Goal: Information Seeking & Learning: Learn about a topic

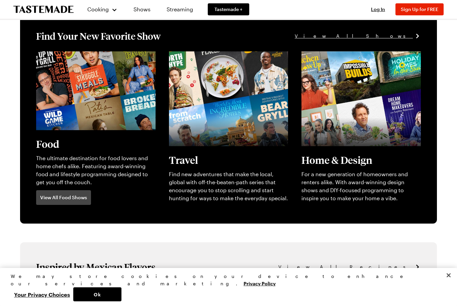
scroll to position [167, 0]
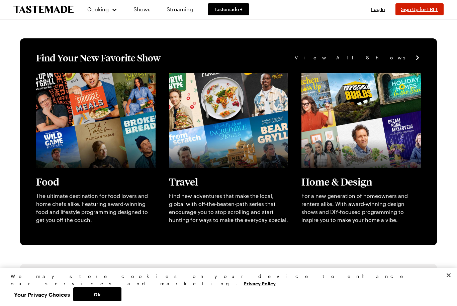
click at [420, 11] on span "Sign Up for FREE" at bounding box center [418, 9] width 37 height 6
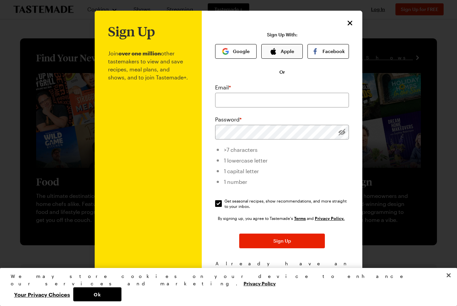
click at [293, 51] on button "Apple" at bounding box center [281, 51] width 41 height 15
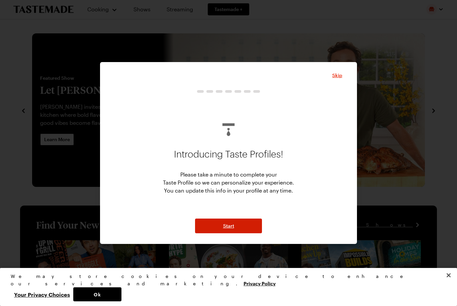
click at [232, 226] on span "Start" at bounding box center [228, 226] width 11 height 7
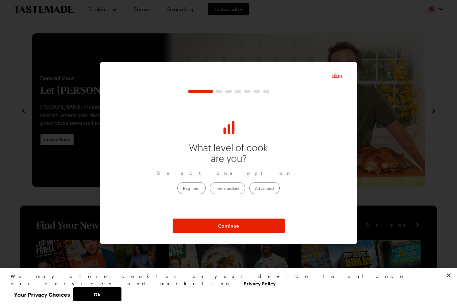
click at [198, 186] on label "Beginner" at bounding box center [191, 188] width 28 height 12
click at [183, 189] on input "Beginner" at bounding box center [183, 189] width 0 height 0
click at [224, 189] on label "Intermediate" at bounding box center [227, 188] width 35 height 12
click at [215, 189] on input "Intermediate" at bounding box center [215, 189] width 0 height 0
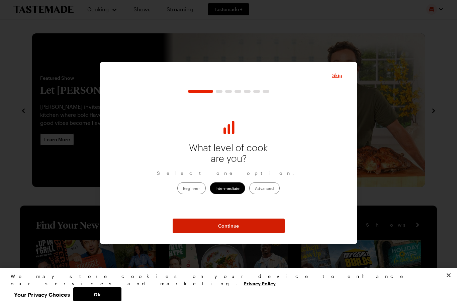
click at [219, 227] on span "Continue" at bounding box center [228, 226] width 21 height 7
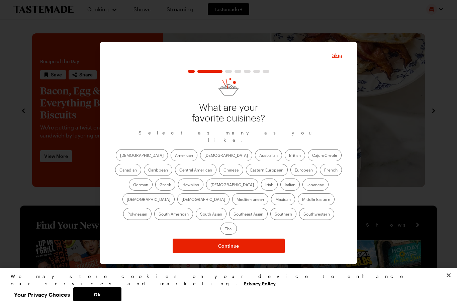
click at [170, 159] on label "American" at bounding box center [183, 155] width 27 height 12
click at [175, 156] on input "American" at bounding box center [175, 156] width 0 height 0
click at [200, 157] on label "[DEMOGRAPHIC_DATA]" at bounding box center [226, 155] width 52 height 12
click at [204, 156] on input "[DEMOGRAPHIC_DATA]" at bounding box center [204, 156] width 0 height 0
click at [284, 157] on label "British" at bounding box center [294, 155] width 20 height 12
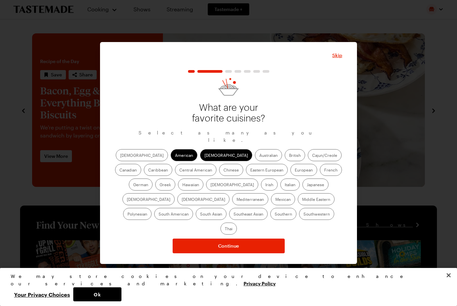
click at [289, 156] on input "British" at bounding box center [289, 156] width 0 height 0
click at [307, 160] on label "Cajun/Creole" at bounding box center [324, 155] width 34 height 12
click at [312, 156] on input "Cajun/Creole" at bounding box center [312, 156] width 0 height 0
click at [141, 164] on label "Canadian" at bounding box center [128, 170] width 26 height 12
click at [119, 171] on input "Canadian" at bounding box center [119, 171] width 0 height 0
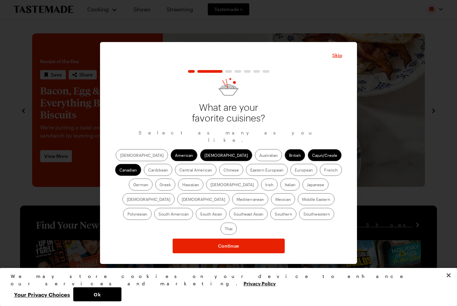
click at [172, 164] on label "Caribbean" at bounding box center [158, 170] width 28 height 12
click at [148, 171] on input "Caribbean" at bounding box center [148, 171] width 0 height 0
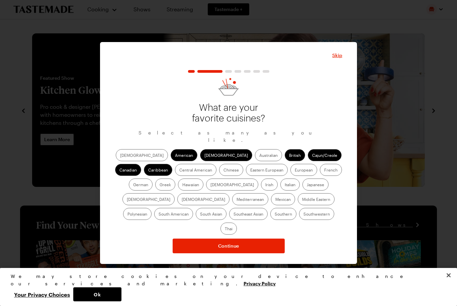
click at [175, 172] on label "Central American" at bounding box center [195, 170] width 41 height 12
click at [179, 171] on American "Central American" at bounding box center [179, 171] width 0 height 0
click at [219, 173] on label "Chinese" at bounding box center [231, 170] width 24 height 12
click at [223, 171] on input "Chinese" at bounding box center [223, 171] width 0 height 0
click at [152, 179] on label "German" at bounding box center [141, 185] width 24 height 12
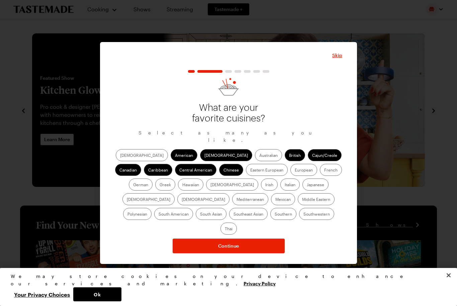
click at [133, 185] on input "German" at bounding box center [133, 185] width 0 height 0
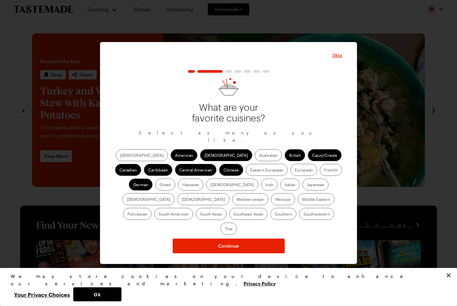
click at [261, 189] on label "Irish" at bounding box center [269, 185] width 17 height 12
click at [265, 185] on input "Irish" at bounding box center [265, 185] width 0 height 0
click at [280, 188] on label "Italian" at bounding box center [289, 185] width 19 height 12
click at [284, 185] on input "Italian" at bounding box center [284, 185] width 0 height 0
click at [302, 188] on label "Japanese" at bounding box center [315, 185] width 26 height 12
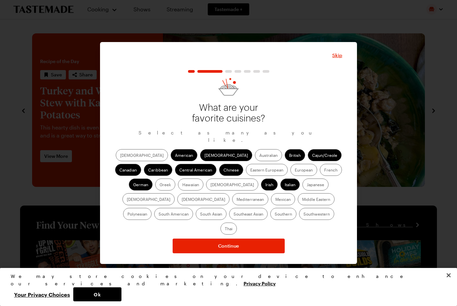
click at [306, 185] on input "Japanese" at bounding box center [306, 185] width 0 height 0
click at [268, 194] on label "Mediterranean" at bounding box center [250, 200] width 36 height 12
click at [236, 200] on input "Mediterranean" at bounding box center [236, 200] width 0 height 0
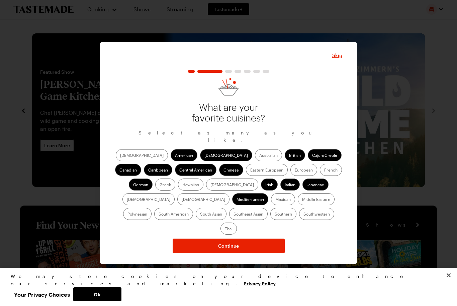
click at [271, 203] on label "Mexican" at bounding box center [283, 200] width 24 height 12
click at [275, 200] on input "Mexican" at bounding box center [275, 200] width 0 height 0
click at [151, 208] on label "Polynesian" at bounding box center [137, 214] width 28 height 12
click at [127, 215] on input "Polynesian" at bounding box center [127, 215] width 0 height 0
click at [193, 208] on label "South American" at bounding box center [173, 214] width 39 height 12
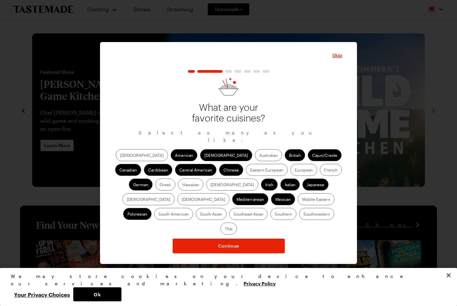
click at [158, 215] on American "South American" at bounding box center [158, 215] width 0 height 0
click at [299, 218] on label "Southwestern" at bounding box center [316, 214] width 35 height 12
click at [303, 215] on input "Southwestern" at bounding box center [303, 215] width 0 height 0
click at [270, 218] on label "Southern" at bounding box center [283, 214] width 26 height 12
click at [274, 215] on input "Southern" at bounding box center [274, 215] width 0 height 0
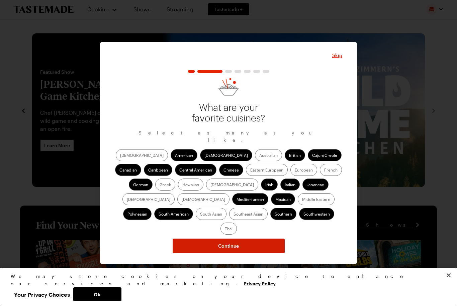
click at [203, 239] on button "Continue" at bounding box center [228, 246] width 112 height 15
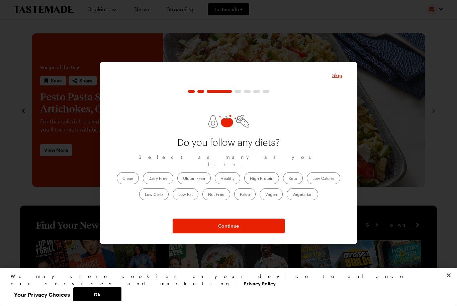
click at [232, 174] on label "Healthy" at bounding box center [227, 178] width 25 height 12
click at [220, 179] on input "Healthy" at bounding box center [220, 179] width 0 height 0
click at [261, 175] on label "High Protein" at bounding box center [261, 178] width 35 height 12
click at [250, 179] on Protein "High Protein" at bounding box center [250, 179] width 0 height 0
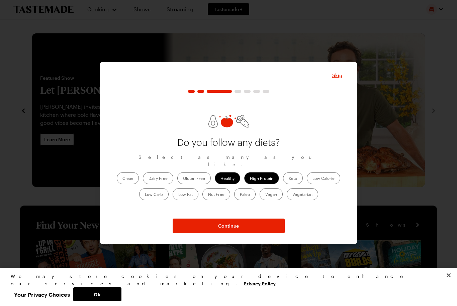
click at [161, 191] on label "Low Carb" at bounding box center [153, 194] width 29 height 12
click at [145, 195] on Carb "Low Carb" at bounding box center [145, 195] width 0 height 0
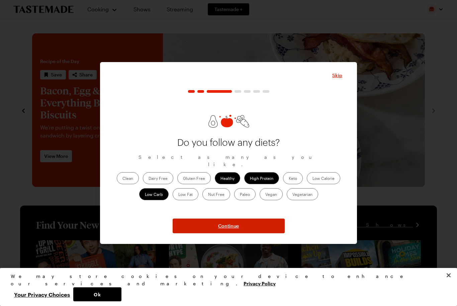
click at [196, 223] on button "Continue" at bounding box center [228, 226] width 112 height 15
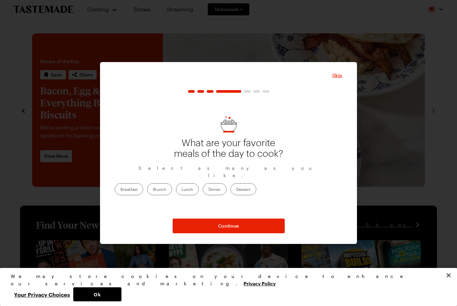
click at [226, 184] on label "Dinner" at bounding box center [215, 189] width 24 height 12
click at [208, 190] on input "Dinner" at bounding box center [208, 190] width 0 height 0
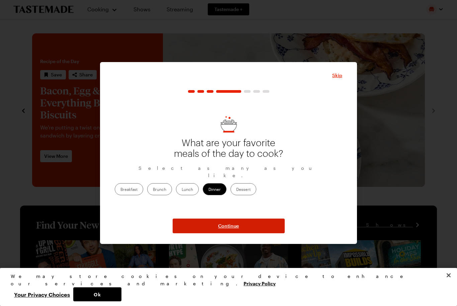
click at [218, 228] on span "Continue" at bounding box center [228, 226] width 21 height 7
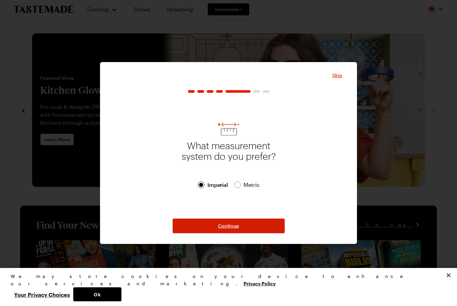
click at [227, 226] on span "Continue" at bounding box center [228, 226] width 21 height 7
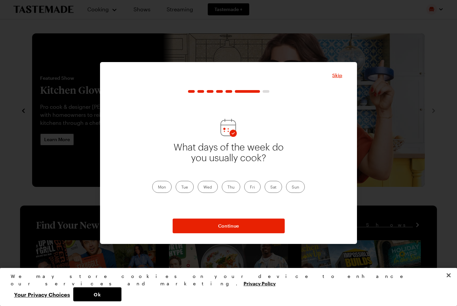
click at [167, 188] on label "Mon" at bounding box center [161, 187] width 19 height 12
click at [158, 188] on input "Mon" at bounding box center [158, 188] width 0 height 0
click at [180, 190] on label "Tue" at bounding box center [184, 187] width 18 height 12
click at [181, 188] on input "Tue" at bounding box center [181, 188] width 0 height 0
click at [206, 188] on label "Wed" at bounding box center [208, 187] width 20 height 12
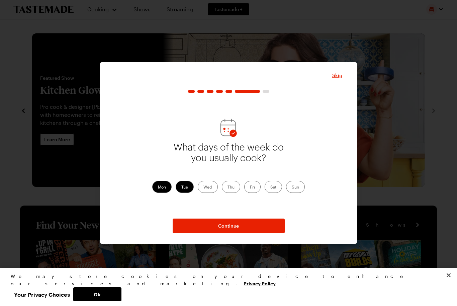
click at [203, 188] on input "Wed" at bounding box center [203, 188] width 0 height 0
click at [233, 188] on label "Thu" at bounding box center [231, 187] width 18 height 12
click at [227, 188] on input "Thu" at bounding box center [227, 188] width 0 height 0
click at [253, 187] on label "Fri" at bounding box center [252, 187] width 16 height 12
click at [250, 188] on input "Fri" at bounding box center [250, 188] width 0 height 0
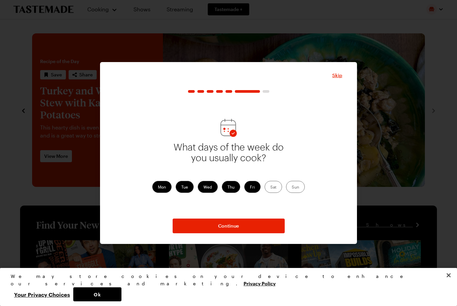
click at [272, 187] on label "Sat" at bounding box center [272, 187] width 17 height 12
click at [270, 188] on input "Sat" at bounding box center [270, 188] width 0 height 0
click at [298, 184] on label "Sun" at bounding box center [295, 187] width 19 height 12
click at [291, 188] on input "Sun" at bounding box center [291, 188] width 0 height 0
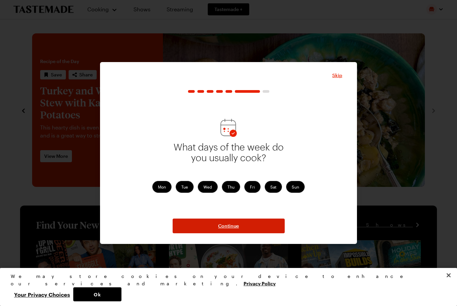
click at [244, 224] on button "Continue" at bounding box center [228, 226] width 112 height 15
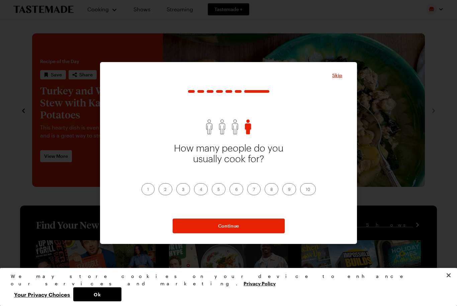
click at [146, 190] on label "1" at bounding box center [147, 189] width 13 height 12
click at [147, 190] on input "1" at bounding box center [147, 190] width 0 height 0
click at [200, 227] on button "Continue" at bounding box center [228, 226] width 112 height 15
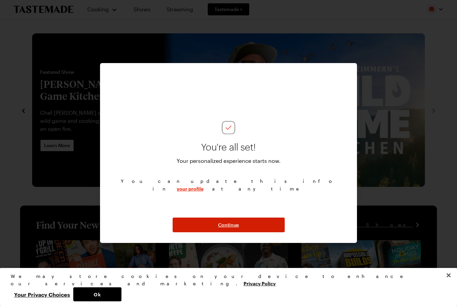
click at [224, 225] on span "Continue" at bounding box center [228, 225] width 21 height 7
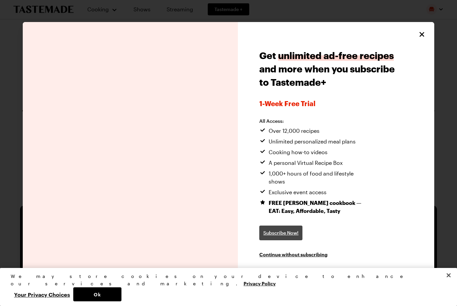
click at [280, 230] on span "Subscribe Now!" at bounding box center [280, 233] width 35 height 7
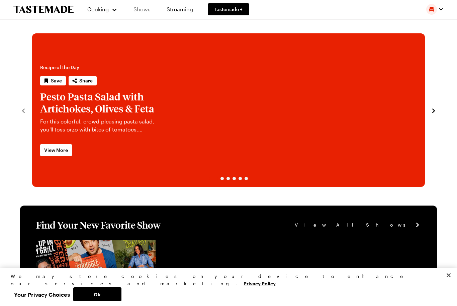
click at [143, 8] on link "Shows" at bounding box center [142, 9] width 30 height 19
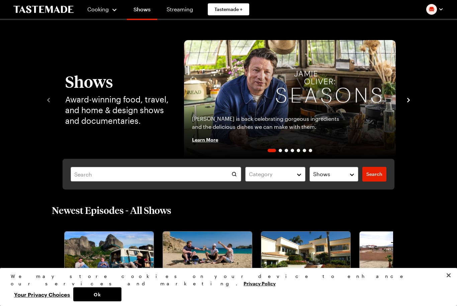
click at [407, 99] on icon "navigate to next item" at bounding box center [408, 100] width 7 height 7
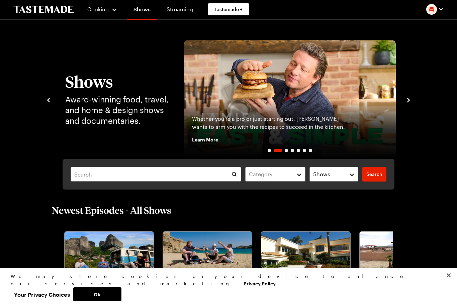
click at [408, 99] on icon "navigate to next item" at bounding box center [408, 100] width 3 height 4
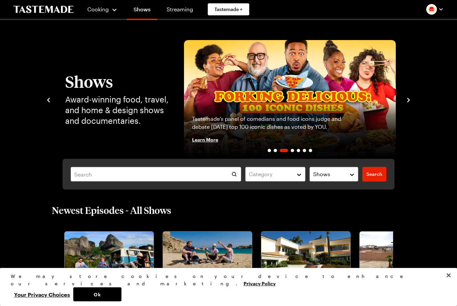
click at [49, 97] on icon "navigate to previous item" at bounding box center [48, 100] width 7 height 7
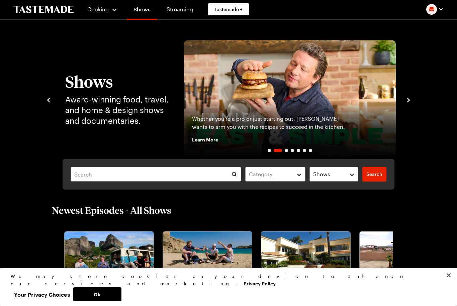
click at [403, 103] on div "Shows Award-winning food, travel, and home & design shows and documentaries. [P…" at bounding box center [228, 99] width 366 height 119
click at [407, 101] on icon "navigate to next item" at bounding box center [408, 100] width 7 height 7
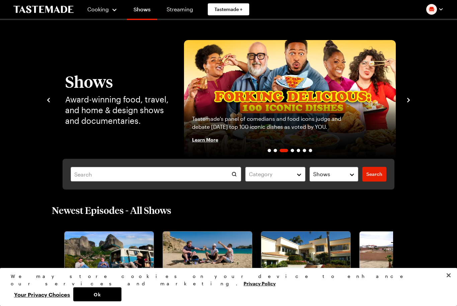
click at [407, 101] on icon "navigate to next item" at bounding box center [408, 100] width 7 height 7
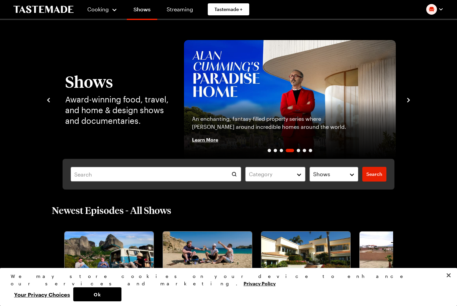
click at [407, 101] on icon "navigate to next item" at bounding box center [408, 100] width 7 height 7
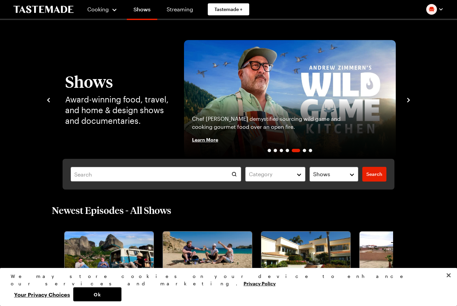
click at [407, 101] on icon "navigate to next item" at bounding box center [408, 100] width 7 height 7
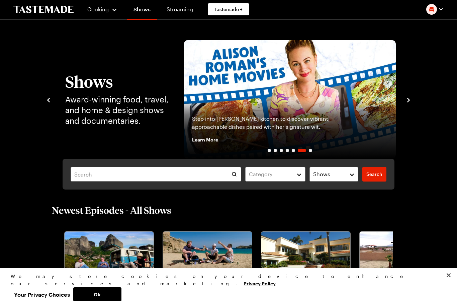
click at [407, 101] on icon "navigate to next item" at bounding box center [408, 100] width 3 height 4
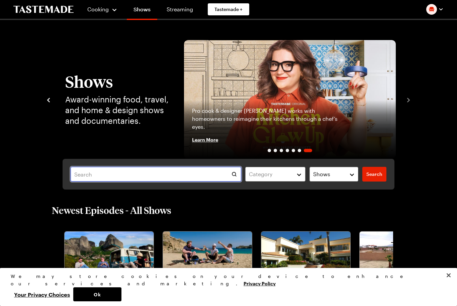
click at [180, 174] on input "text" at bounding box center [156, 174] width 170 height 15
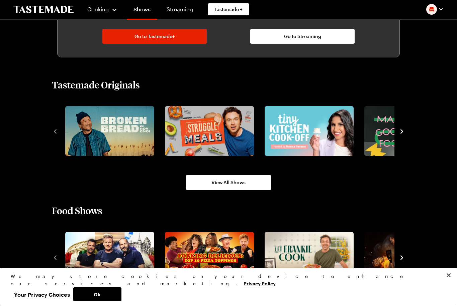
scroll to position [395, 0]
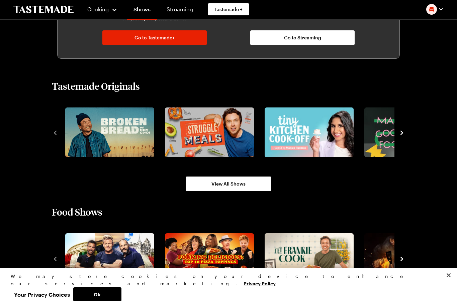
click at [405, 133] on div "Tastemade Originals View All Shows" at bounding box center [228, 136] width 406 height 112
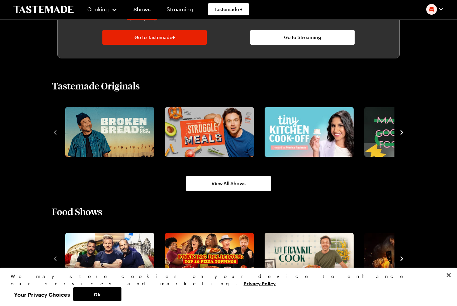
click at [400, 133] on icon "navigate to next item" at bounding box center [401, 133] width 7 height 7
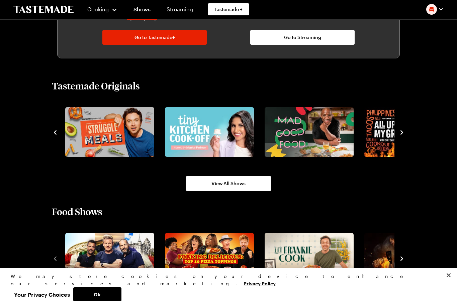
click at [400, 133] on icon "navigate to next item" at bounding box center [401, 132] width 7 height 7
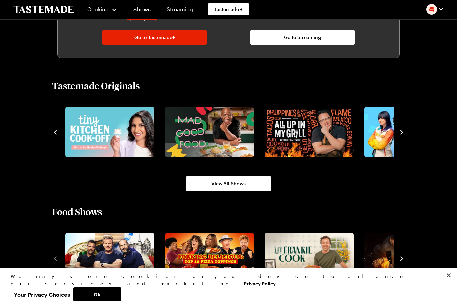
click at [400, 133] on icon "navigate to next item" at bounding box center [401, 132] width 7 height 7
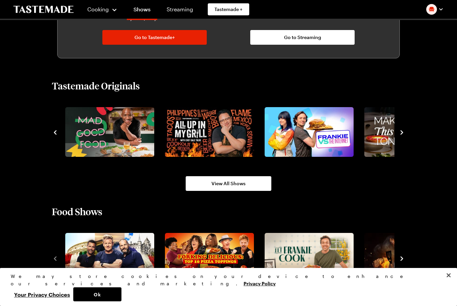
click at [400, 133] on icon "navigate to next item" at bounding box center [401, 132] width 7 height 7
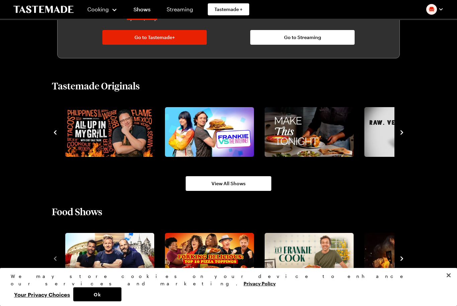
click at [400, 133] on icon "navigate to next item" at bounding box center [401, 132] width 7 height 7
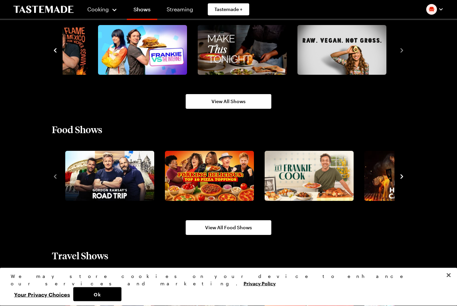
scroll to position [483, 0]
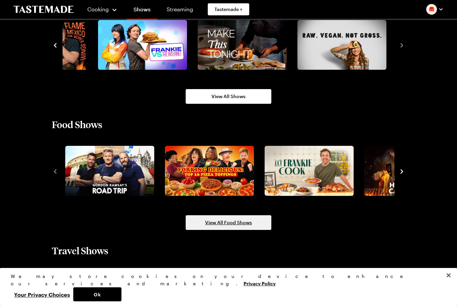
click at [230, 230] on link "View All Food Shows" at bounding box center [228, 223] width 86 height 15
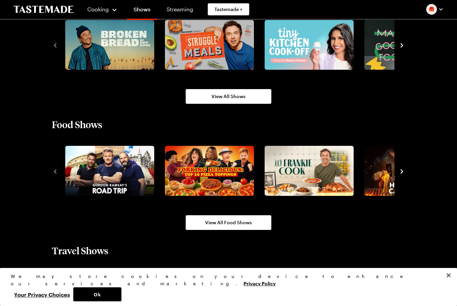
click at [148, 77] on section "Tastemade Originals View All Shows" at bounding box center [228, 49] width 353 height 112
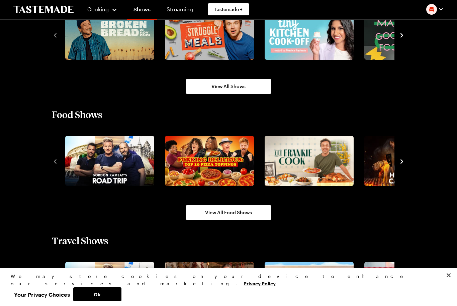
scroll to position [482, 0]
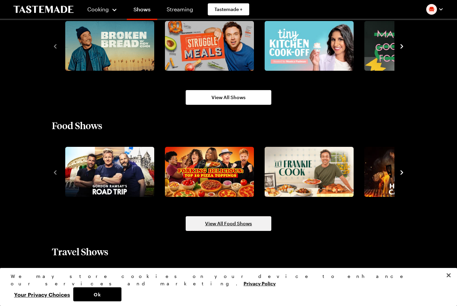
click at [220, 223] on span "View All Food Shows" at bounding box center [228, 224] width 47 height 7
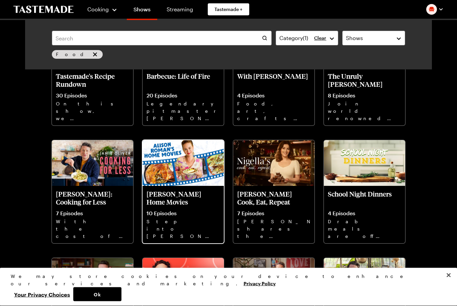
scroll to position [1511, 0]
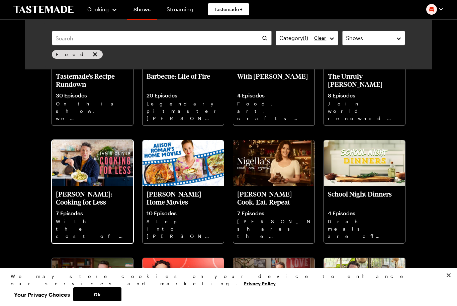
click at [89, 203] on p "[PERSON_NAME]: Cooking for Less" at bounding box center [92, 198] width 73 height 16
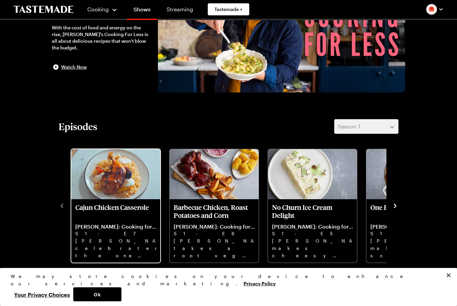
scroll to position [120, 0]
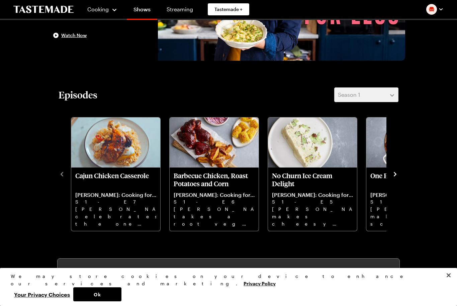
click at [395, 172] on icon "navigate to next item" at bounding box center [394, 174] width 7 height 7
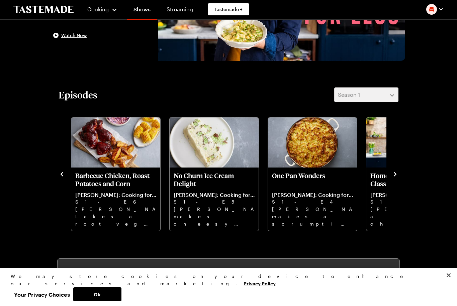
click at [395, 172] on icon "navigate to next item" at bounding box center [394, 174] width 7 height 7
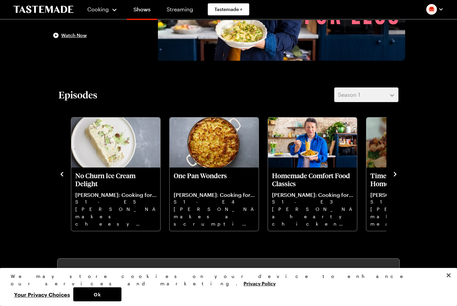
click at [395, 172] on icon "navigate to next item" at bounding box center [394, 174] width 7 height 7
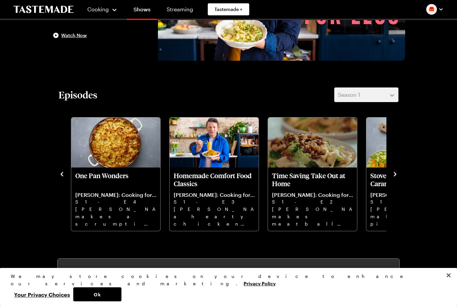
click at [395, 172] on icon "navigate to next item" at bounding box center [394, 174] width 7 height 7
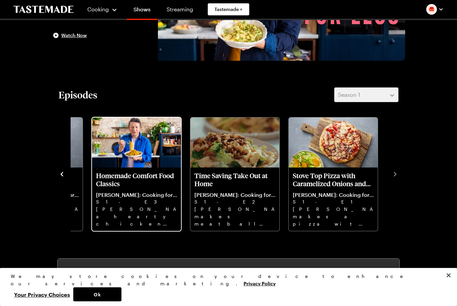
click at [109, 184] on p "Homemade Comfort Food Classics" at bounding box center [136, 180] width 81 height 16
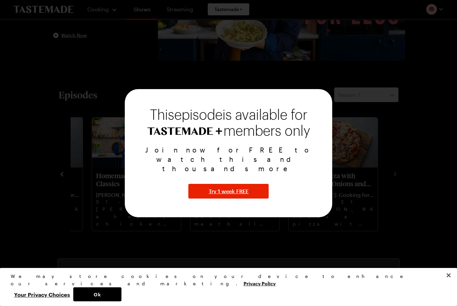
click at [181, 79] on div at bounding box center [228, 153] width 457 height 306
click at [55, 145] on div at bounding box center [228, 153] width 457 height 306
click at [322, 110] on div "This episode is available for members only Join now for FREE to watch this and …" at bounding box center [228, 153] width 207 height 128
click at [121, 302] on button "Ok" at bounding box center [97, 295] width 48 height 14
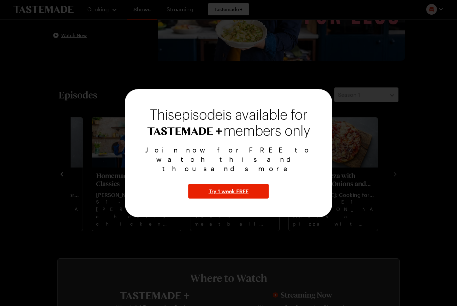
click at [253, 89] on div at bounding box center [228, 153] width 457 height 306
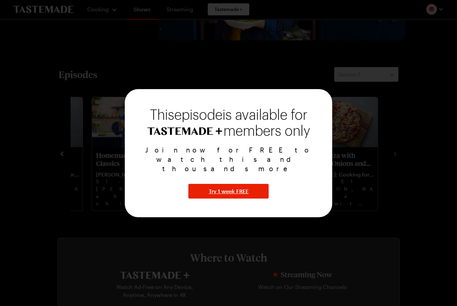
scroll to position [141, 0]
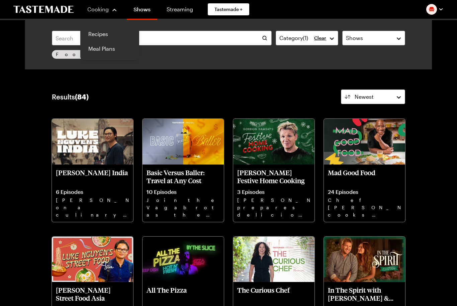
click at [110, 11] on div "Cooking" at bounding box center [102, 9] width 30 height 8
click at [116, 10] on div "Cooking" at bounding box center [102, 9] width 30 height 8
click at [103, 33] on link "Recipes" at bounding box center [109, 34] width 51 height 15
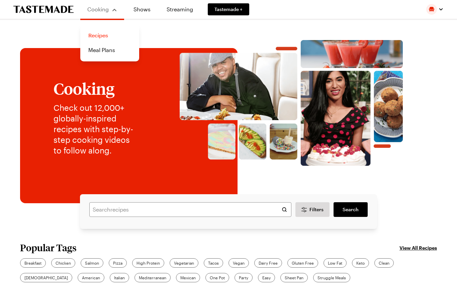
click at [103, 33] on link "Recipes" at bounding box center [109, 35] width 51 height 15
click at [137, 207] on input "text" at bounding box center [190, 210] width 202 height 15
type input "Black beans"
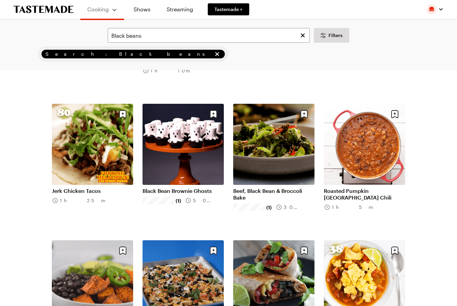
scroll to position [561, 0]
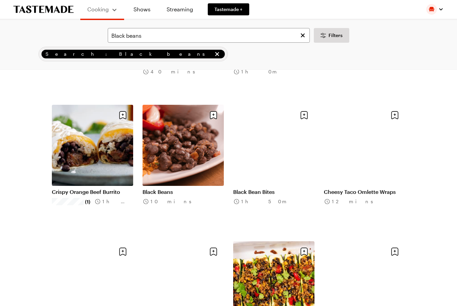
scroll to position [1925, 0]
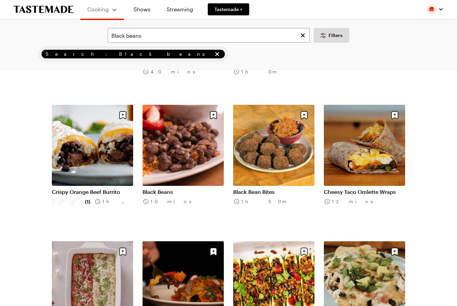
click at [173, 189] on link "Black Beans" at bounding box center [182, 192] width 81 height 7
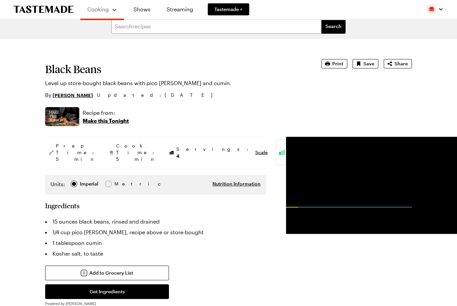
type textarea "x"
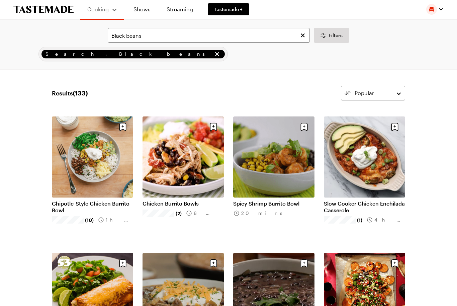
scroll to position [1925, 0]
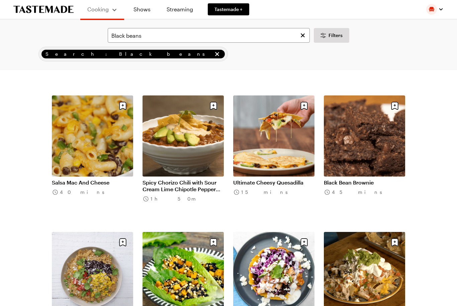
scroll to position [2619, 0]
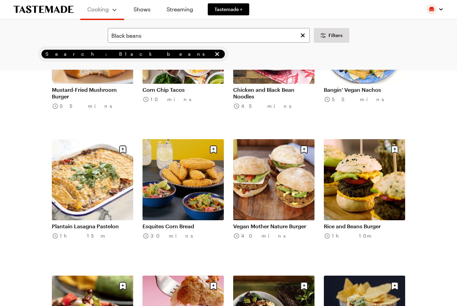
scroll to position [3096, 0]
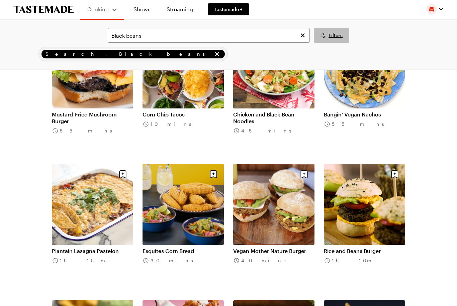
click at [333, 36] on span "Filters" at bounding box center [335, 35] width 14 height 7
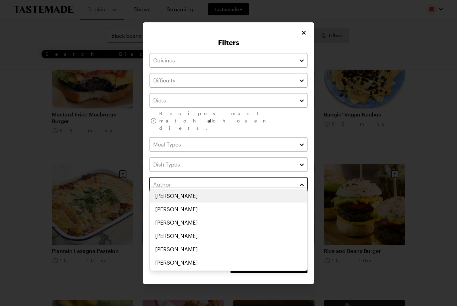
click at [273, 179] on input "text" at bounding box center [228, 184] width 158 height 15
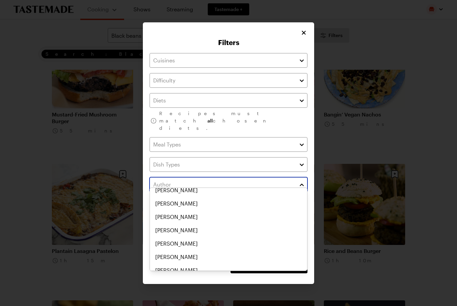
scroll to position [1209, 0]
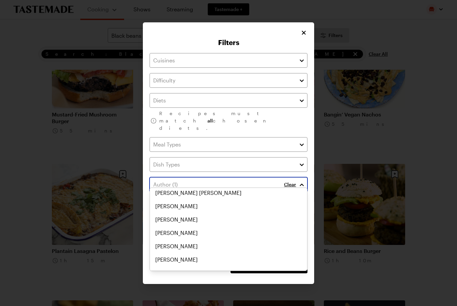
drag, startPoint x: 173, startPoint y: 258, endPoint x: 173, endPoint y: 3355, distance: 3096.4
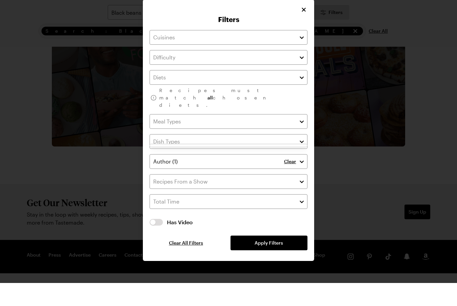
click at [242, 259] on div "Filters Recipes must match all chosen diets. Clear Has Video Has Video Clear Al…" at bounding box center [228, 153] width 457 height 306
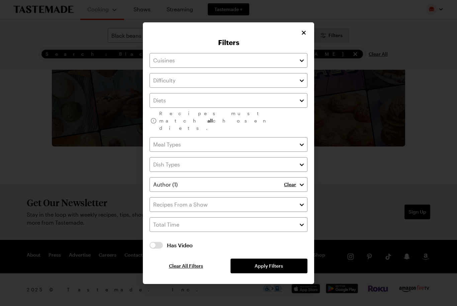
click at [242, 259] on button "Apply Filters" at bounding box center [268, 266] width 77 height 15
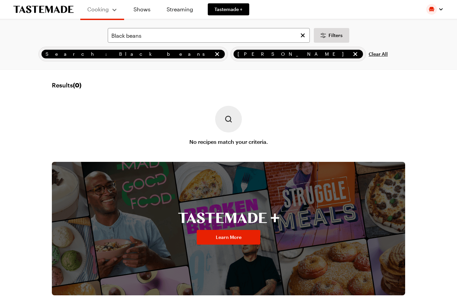
scroll to position [0, 0]
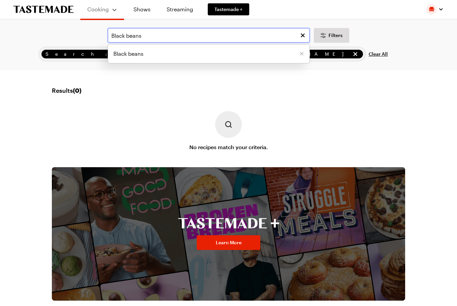
click at [125, 36] on input "Black beans" at bounding box center [209, 35] width 202 height 15
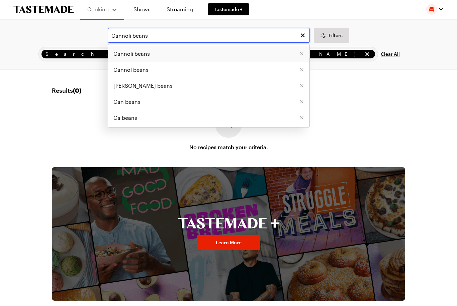
type input "Cannoli beans"
click at [125, 54] on span "Cannoli beans" at bounding box center [131, 54] width 36 height 8
